Goal: Task Accomplishment & Management: Use online tool/utility

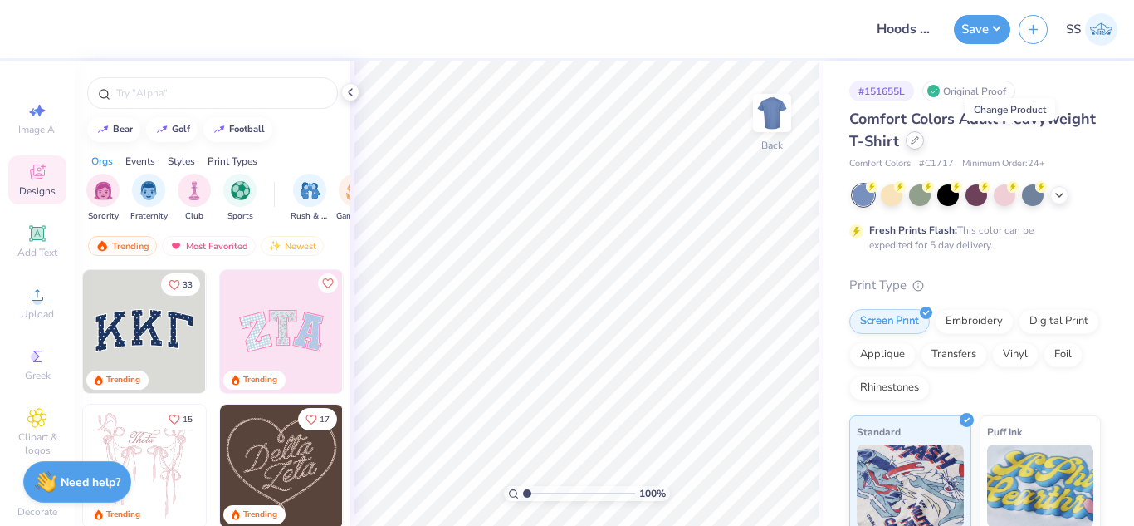
click at [924, 141] on div at bounding box center [915, 140] width 18 height 18
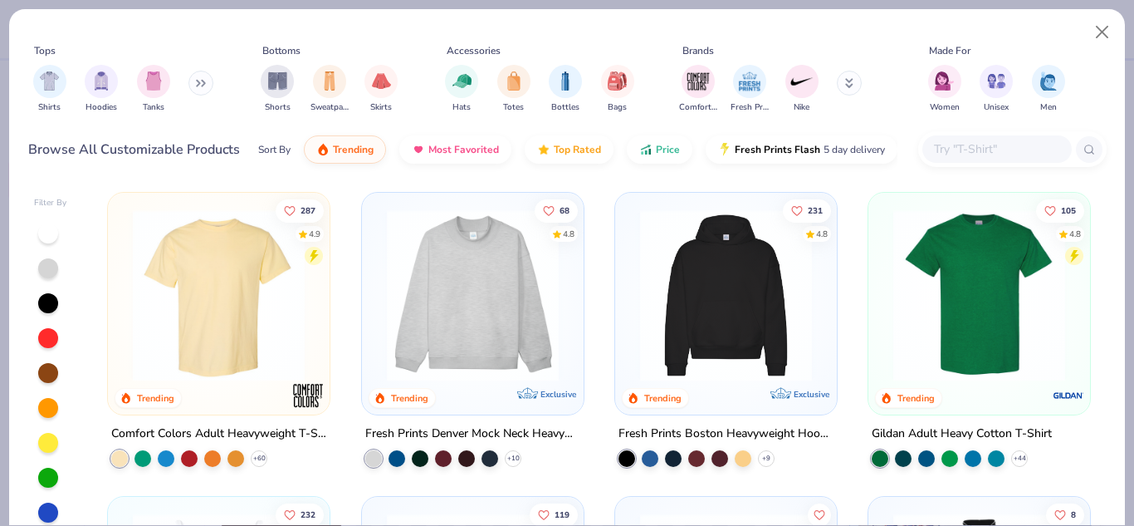
click at [998, 149] on input "text" at bounding box center [996, 148] width 128 height 19
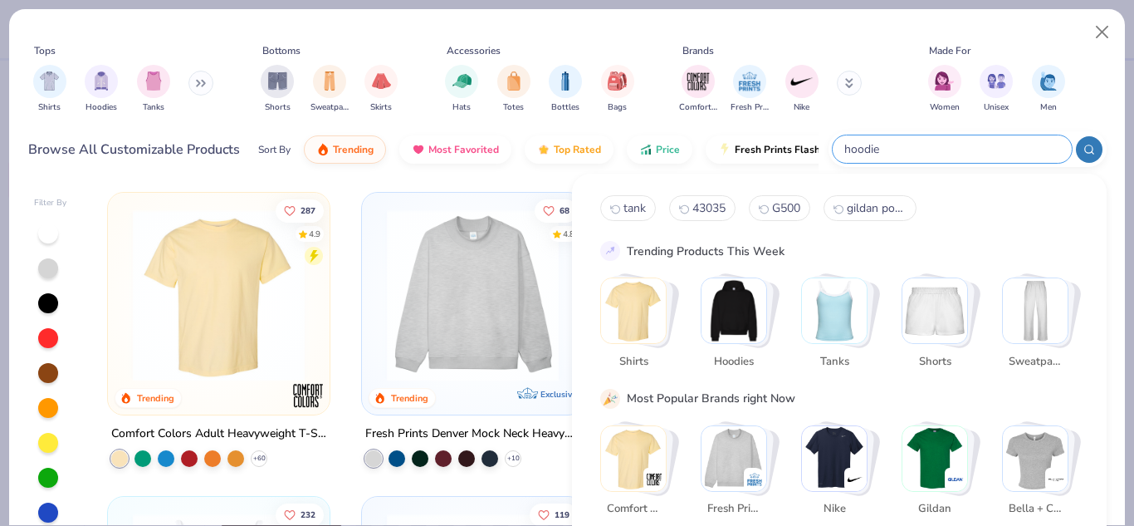
type input "hoodie"
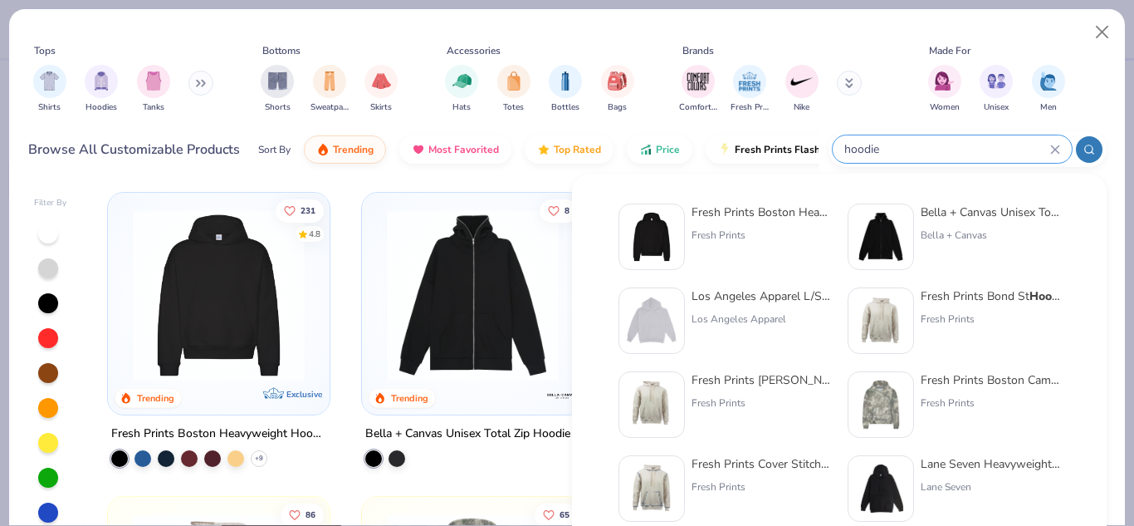
click at [1125, 242] on div "Tops Shirts Hoodies Tanks Bottoms Shorts Sweatpants Skirts Accessories Hats Tot…" at bounding box center [567, 266] width 1118 height 517
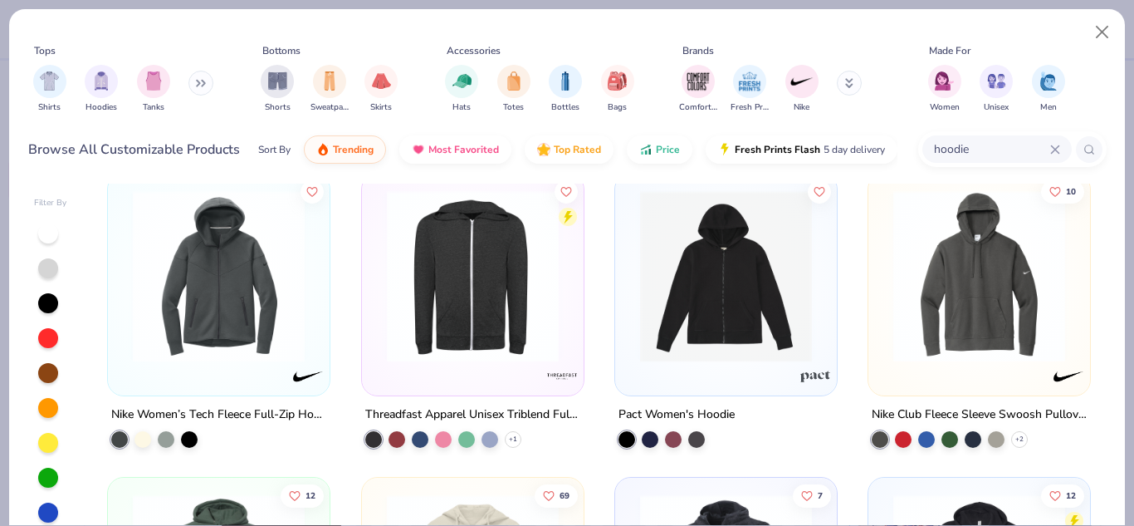
scroll to position [529, 0]
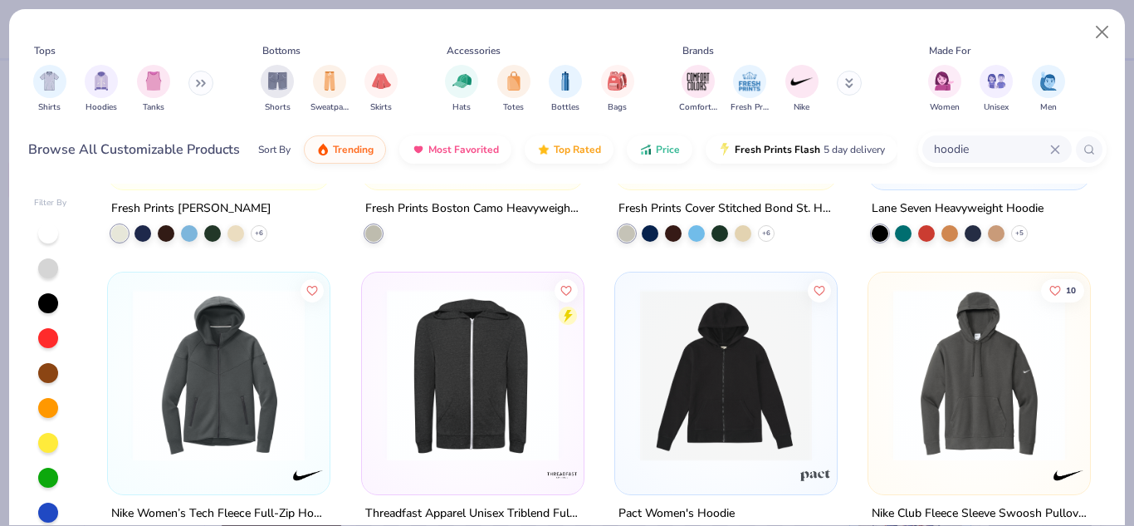
click at [1030, 396] on img at bounding box center [979, 374] width 188 height 172
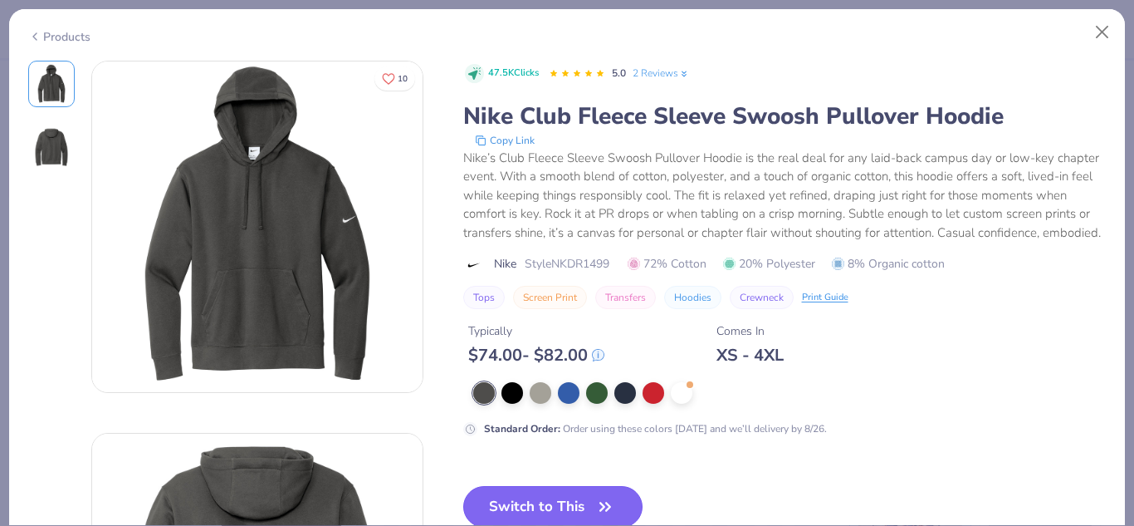
click at [533, 506] on button "Switch to This" at bounding box center [553, 507] width 180 height 42
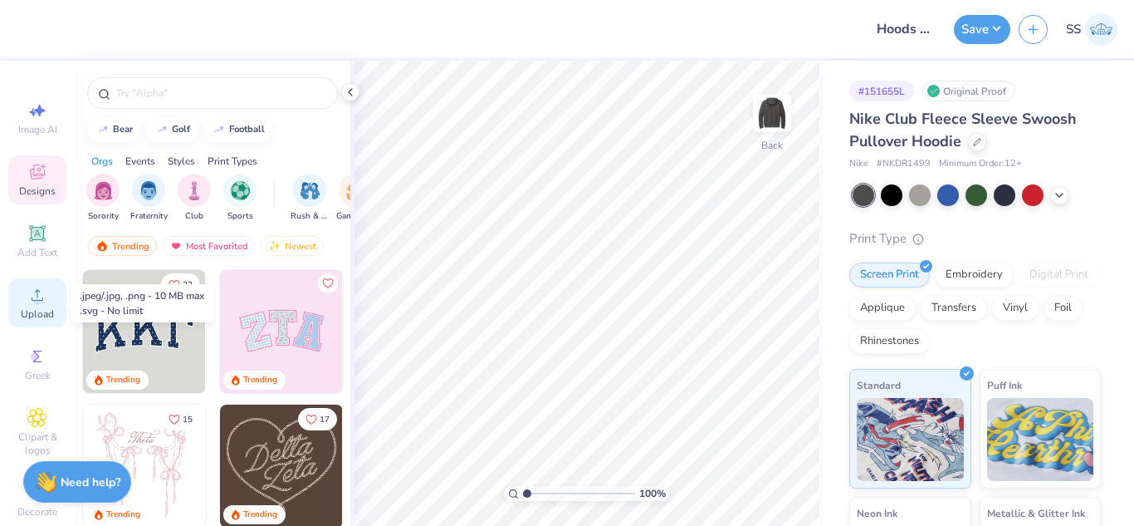
click at [40, 293] on icon at bounding box center [37, 295] width 20 height 20
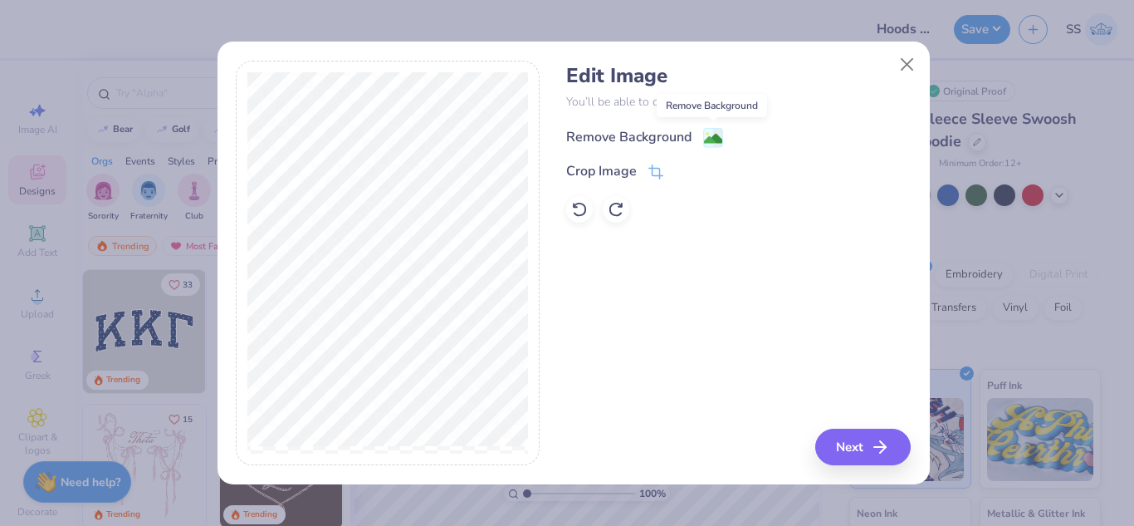
click at [705, 130] on image at bounding box center [713, 139] width 18 height 18
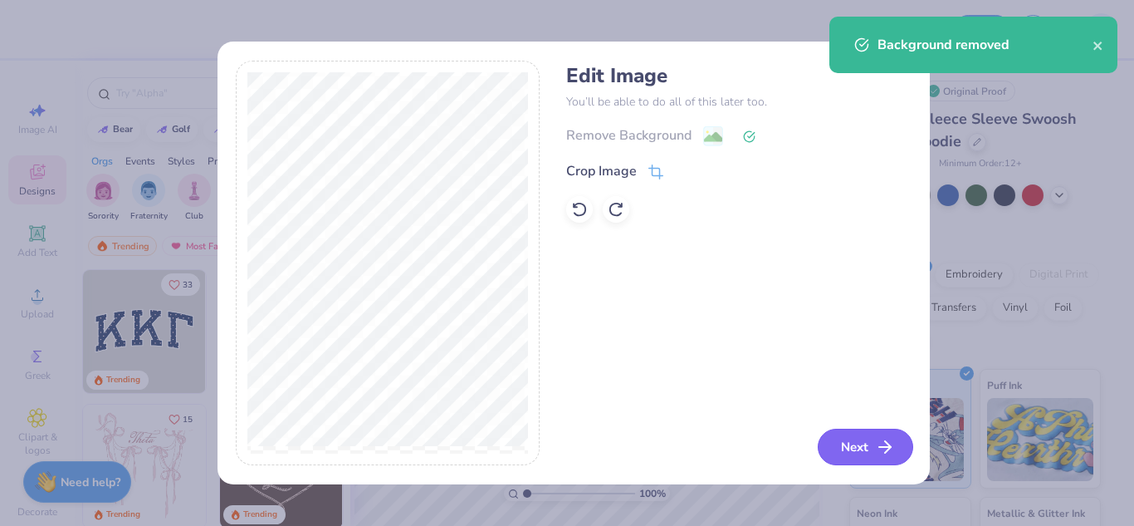
click at [837, 443] on button "Next" at bounding box center [865, 446] width 95 height 37
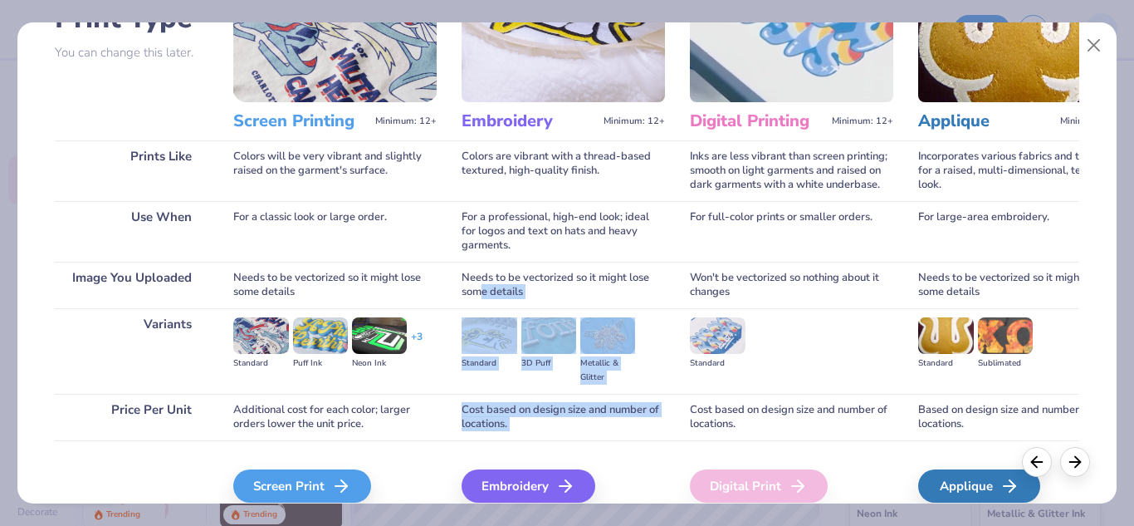
scroll to position [219, 0]
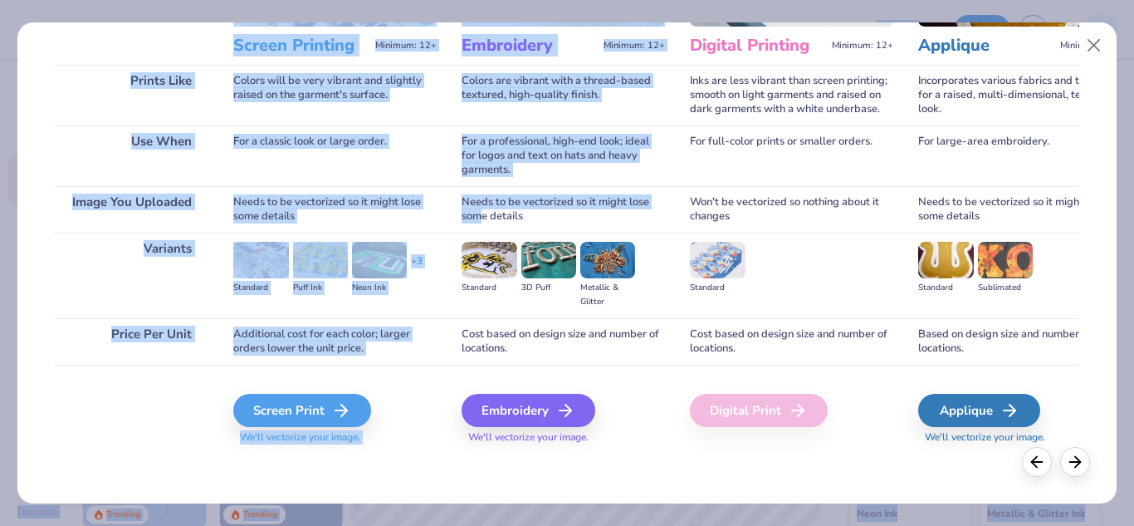
drag, startPoint x: 478, startPoint y: 438, endPoint x: 516, endPoint y: 526, distance: 96.4
click at [516, 525] on html "Design Title Hoods for Undergraduate Sports Business Club Save SS Image AI Desi…" at bounding box center [567, 263] width 1134 height 526
click at [508, 405] on div "Embroidery" at bounding box center [531, 410] width 134 height 33
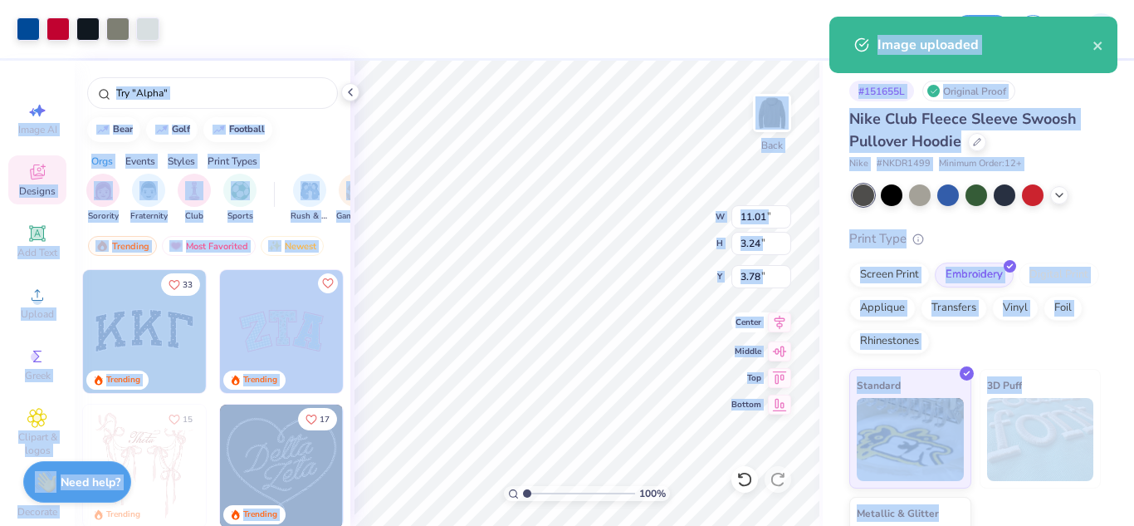
type input "11.01"
type input "3.24"
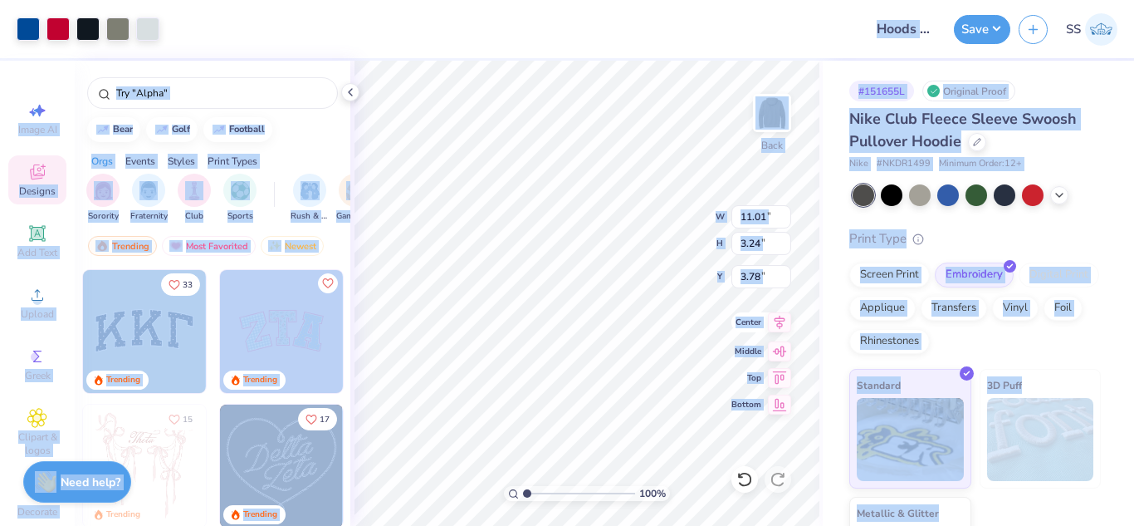
type input "3.00"
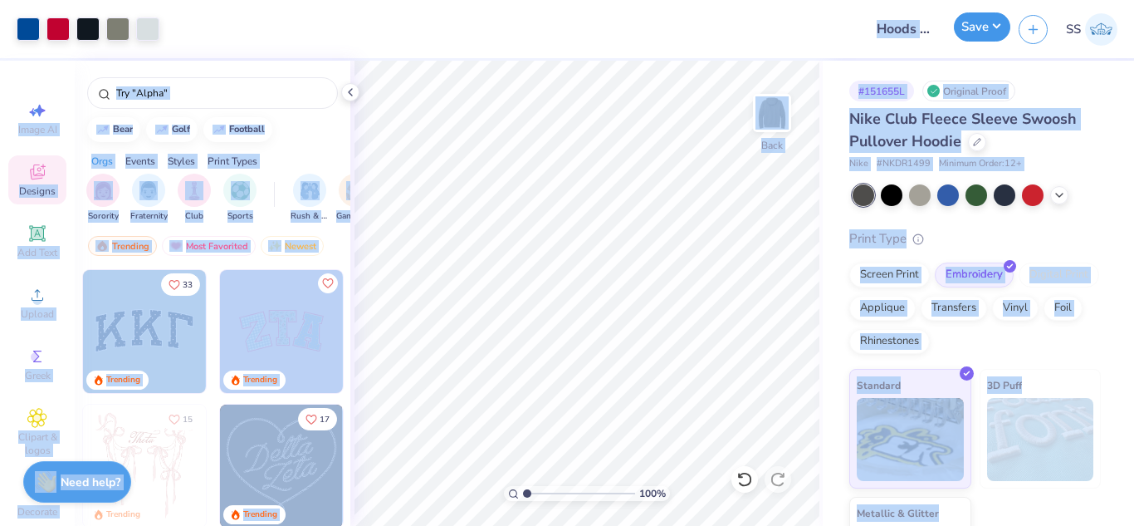
click at [993, 29] on button "Save" at bounding box center [982, 26] width 56 height 29
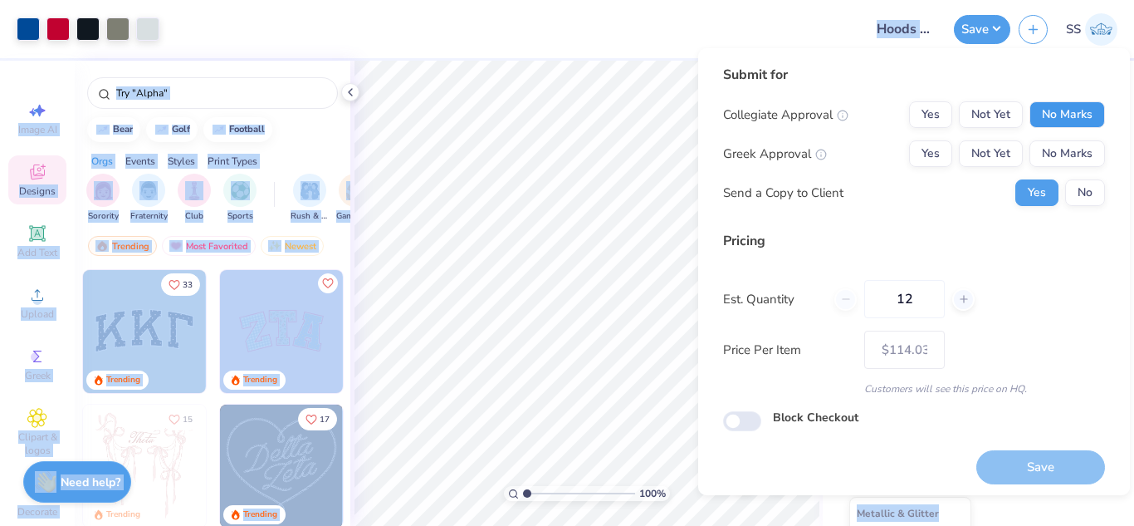
click at [1065, 111] on button "No Marks" at bounding box center [1068, 114] width 76 height 27
click at [1069, 151] on button "No Marks" at bounding box center [1068, 153] width 76 height 27
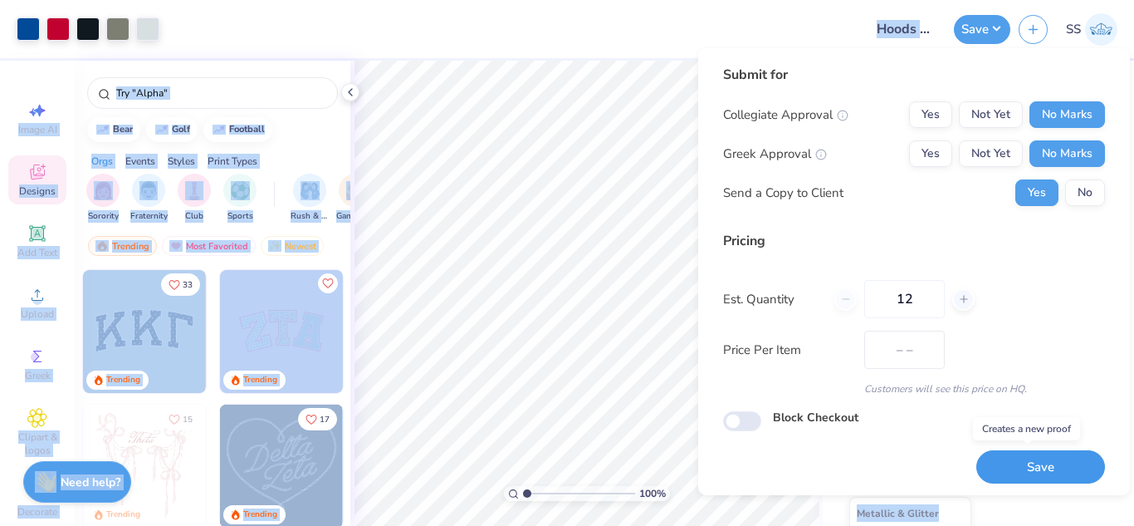
click at [1029, 462] on button "Save" at bounding box center [1040, 467] width 129 height 34
type input "$96.88"
